Goal: Task Accomplishment & Management: Manage account settings

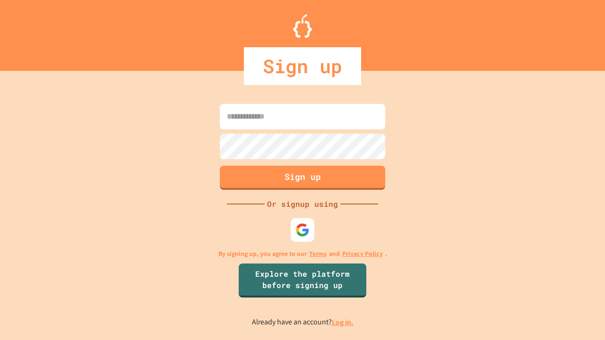
click at [343, 322] on link "Log in." at bounding box center [343, 323] width 22 height 10
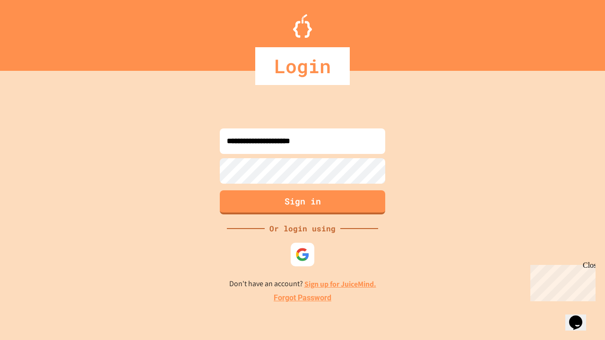
type input "**********"
